Goal: Task Accomplishment & Management: Manage account settings

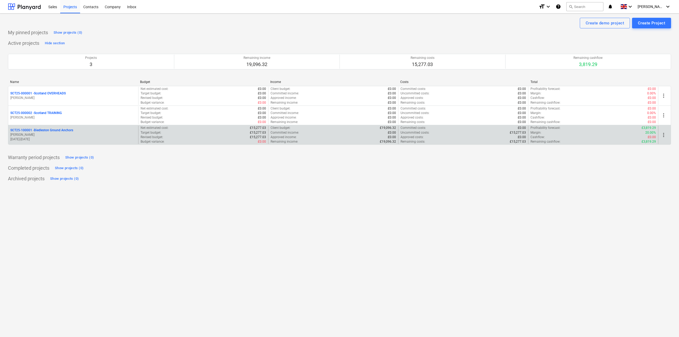
click at [56, 130] on p "SCT25-100001 - Biedleston Ground Anchors" at bounding box center [41, 130] width 63 height 5
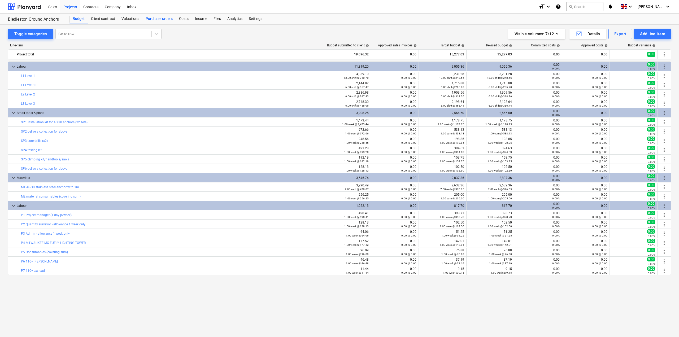
click at [156, 21] on div "Purchase orders" at bounding box center [158, 19] width 33 height 11
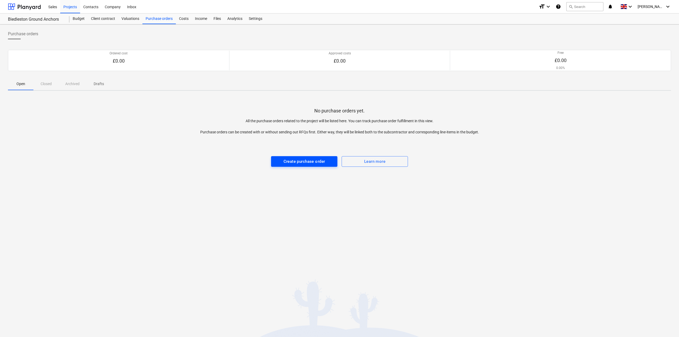
click at [284, 162] on div "Create purchase order" at bounding box center [305, 161] width 42 height 7
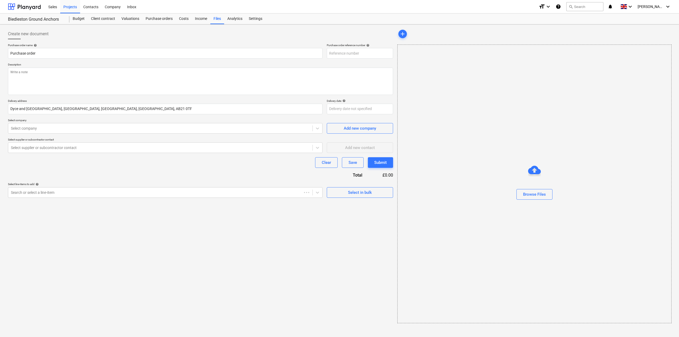
type textarea "x"
type input "SCT25-100001-PO-003"
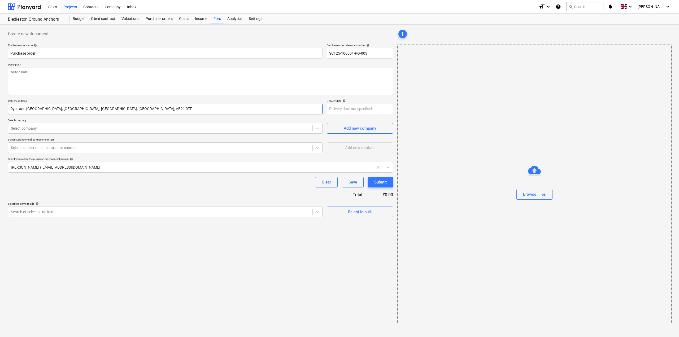
click at [235, 112] on input "Dyce and Stoneywood, Aberdeen City, Aberdeenshire, Scotland, AB21 0TF" at bounding box center [165, 109] width 315 height 11
click at [134, 130] on div at bounding box center [160, 128] width 299 height 5
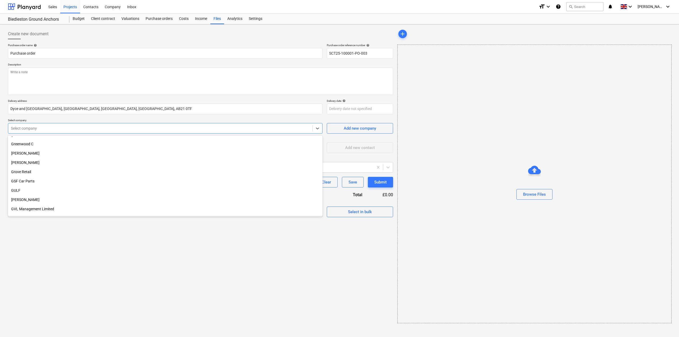
scroll to position [3661, 0]
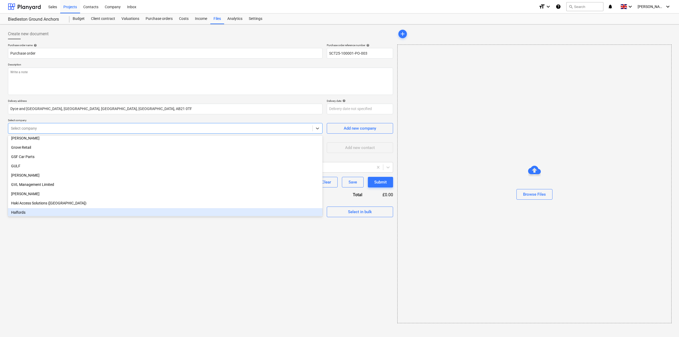
type textarea "x"
click at [102, 229] on div "Create new document Purchase order name help Purchase order Purchase order refe…" at bounding box center [200, 176] width 389 height 299
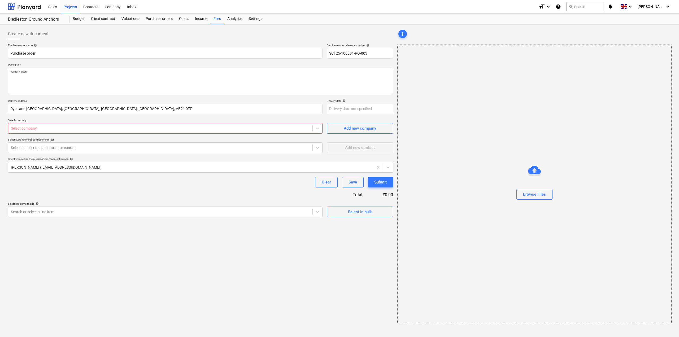
click at [101, 132] on div "Select company" at bounding box center [165, 128] width 315 height 11
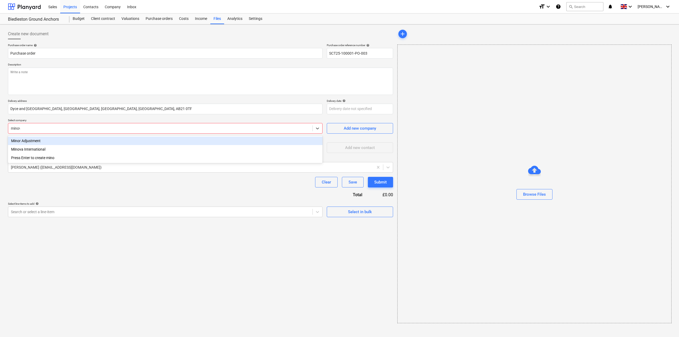
type input "minova"
click at [37, 142] on div "Minova International" at bounding box center [165, 141] width 315 height 8
type textarea "x"
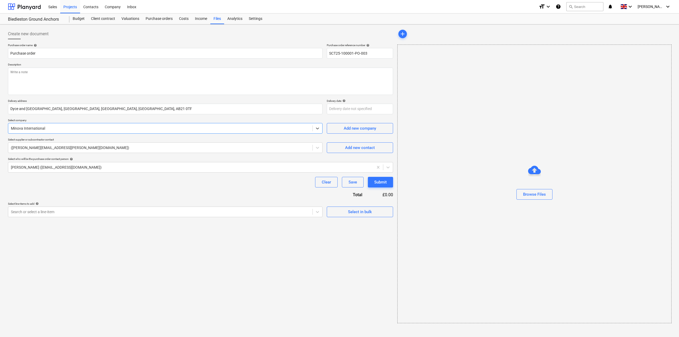
click at [203, 242] on div "Create new document Purchase order name help Purchase order Purchase order refe…" at bounding box center [200, 176] width 389 height 299
click at [112, 211] on div at bounding box center [160, 211] width 299 height 5
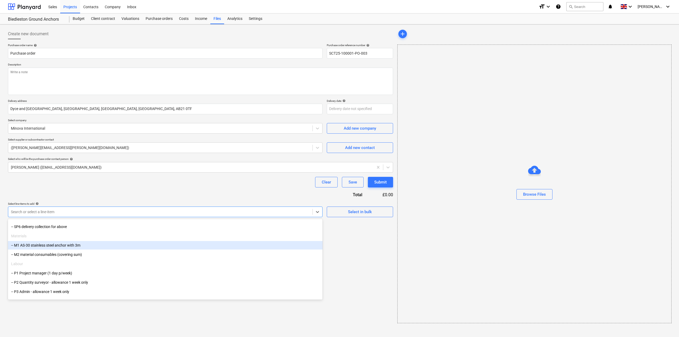
scroll to position [133, 0]
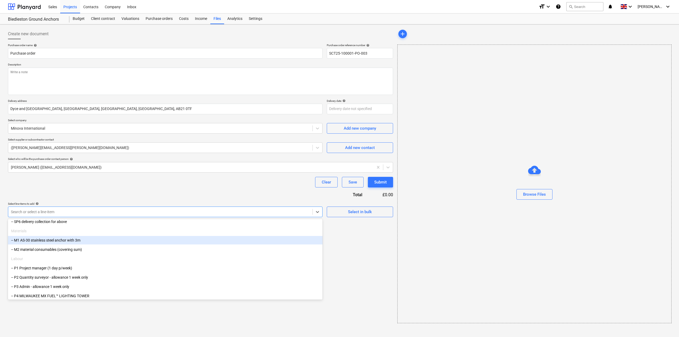
click at [42, 243] on div "-- M1 AS-30 stainless steel anchor with 3m" at bounding box center [165, 240] width 315 height 8
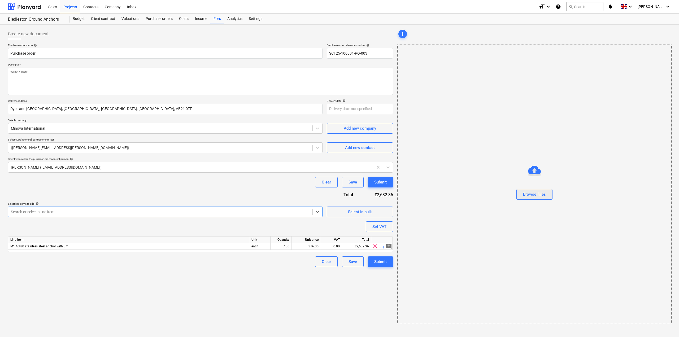
click at [545, 193] on div "Browse Files" at bounding box center [534, 194] width 23 height 7
click at [324, 260] on div "Clear" at bounding box center [326, 261] width 9 height 7
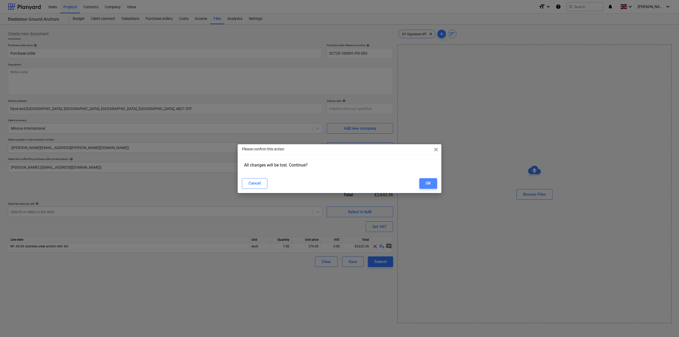
click at [428, 183] on div "OK" at bounding box center [428, 183] width 5 height 7
type textarea "x"
type input "SCT25-100001-PO-003"
type textarea "x"
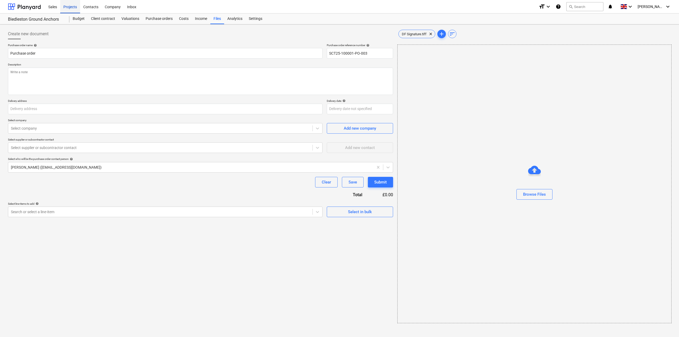
click at [70, 8] on div "Projects" at bounding box center [70, 7] width 20 height 14
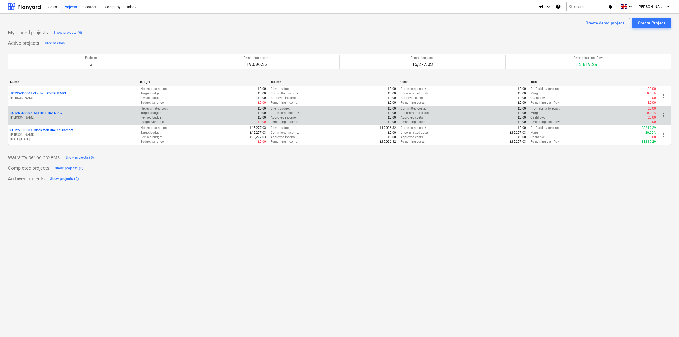
drag, startPoint x: 46, startPoint y: 122, endPoint x: 44, endPoint y: 126, distance: 5.0
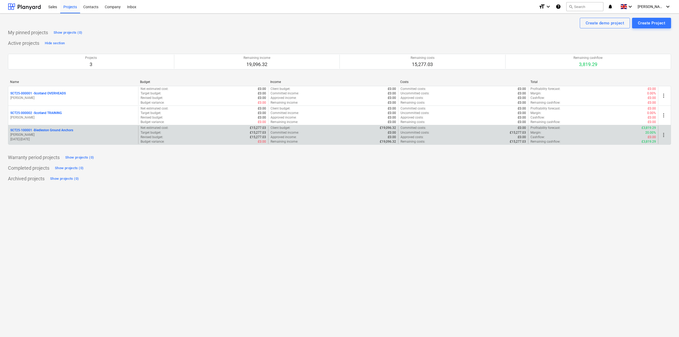
click at [46, 122] on div "SCT25-000002 - Scotland TRAINING D. Fenton" at bounding box center [73, 115] width 130 height 18
click at [42, 129] on p "SCT25-100001 - Biedleston Ground Anchors" at bounding box center [41, 130] width 63 height 5
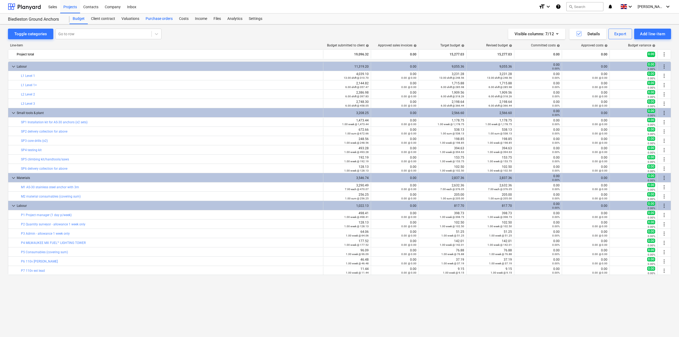
click at [158, 17] on div "Purchase orders" at bounding box center [158, 19] width 33 height 11
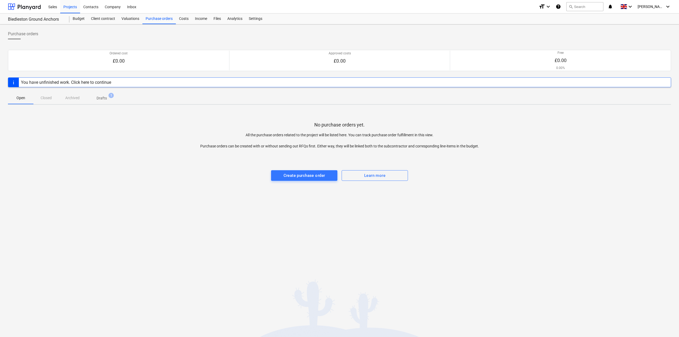
click at [112, 98] on span "Drafts 1" at bounding box center [102, 98] width 32 height 10
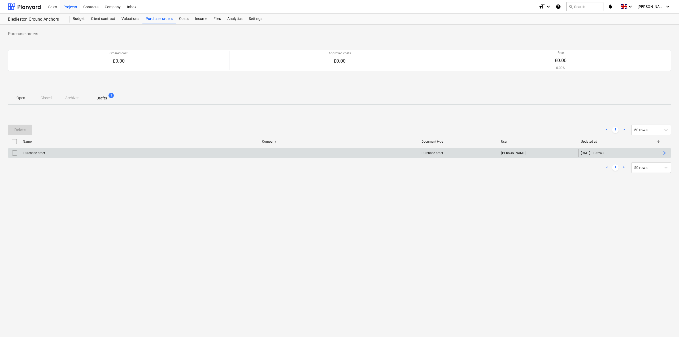
click at [15, 154] on input "checkbox" at bounding box center [14, 153] width 8 height 8
click at [21, 128] on div "Delete" at bounding box center [19, 130] width 11 height 7
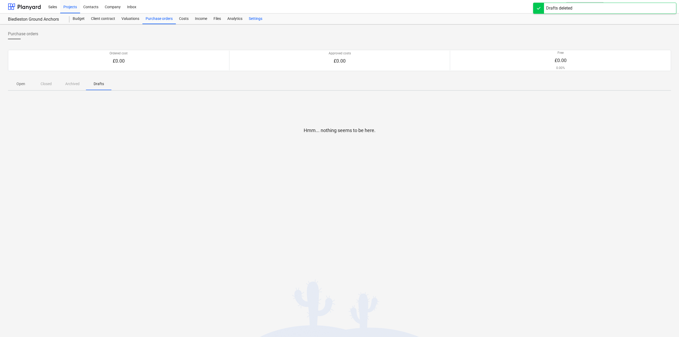
click at [250, 18] on div "Settings" at bounding box center [256, 19] width 20 height 11
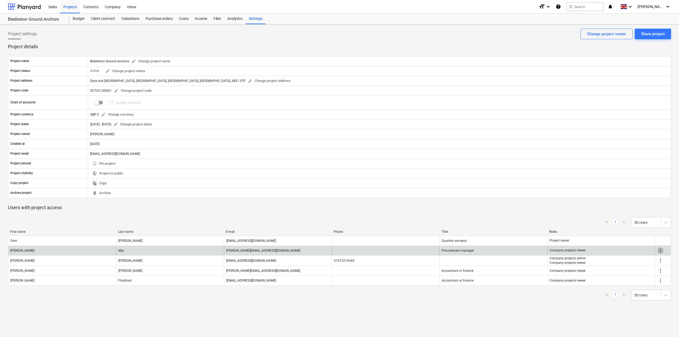
click at [661, 251] on span "more_vert" at bounding box center [660, 251] width 6 height 6
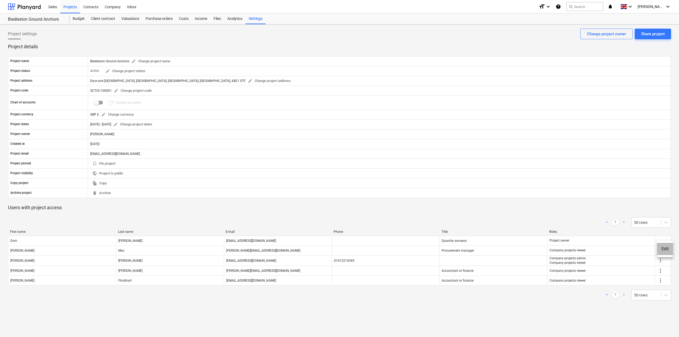
click at [661, 251] on li "Edit" at bounding box center [665, 249] width 16 height 12
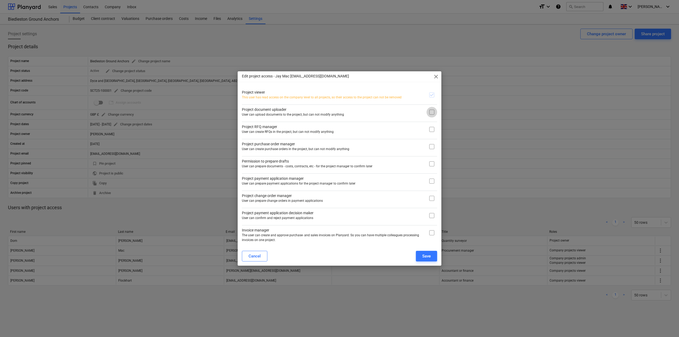
click at [432, 114] on input "checkbox" at bounding box center [432, 112] width 11 height 11
checkbox input "true"
click at [430, 148] on input "checkbox" at bounding box center [432, 146] width 11 height 11
checkbox input "true"
click at [432, 114] on input "checkbox" at bounding box center [432, 112] width 11 height 11
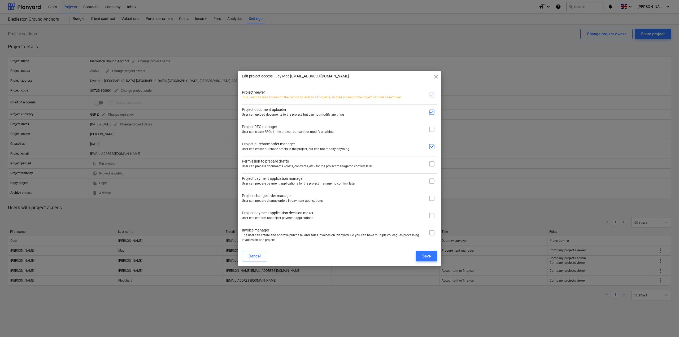
checkbox input "false"
click at [430, 147] on input "checkbox" at bounding box center [432, 146] width 11 height 11
checkbox input "true"
click at [433, 166] on input "checkbox" at bounding box center [432, 164] width 11 height 11
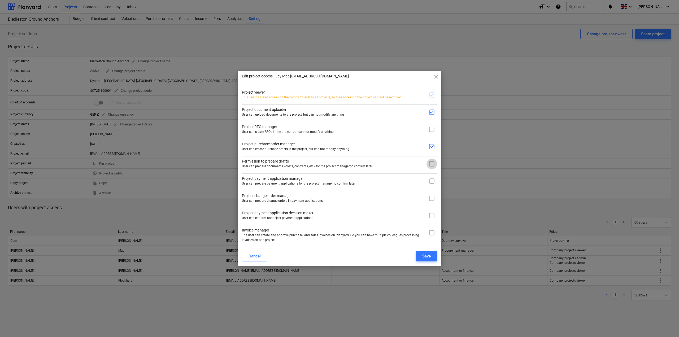
checkbox input "true"
click at [431, 180] on input "checkbox" at bounding box center [432, 181] width 11 height 11
checkbox input "false"
click at [432, 165] on input "checkbox" at bounding box center [432, 164] width 11 height 11
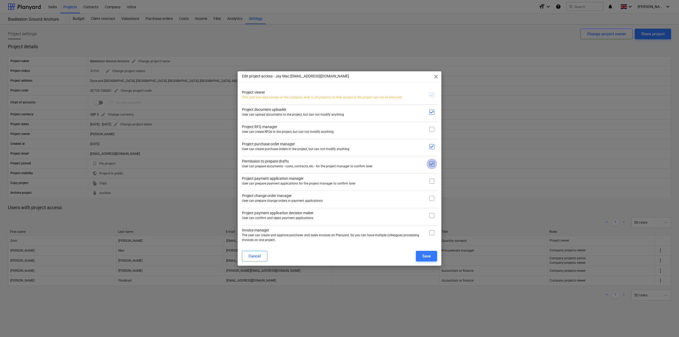
checkbox input "false"
click at [422, 253] on div "Save" at bounding box center [426, 256] width 8 height 7
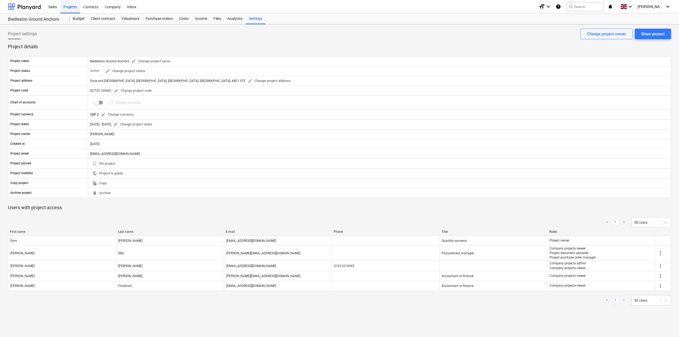
click at [67, 11] on div "Projects" at bounding box center [70, 7] width 20 height 14
